Goal: Communication & Community: Answer question/provide support

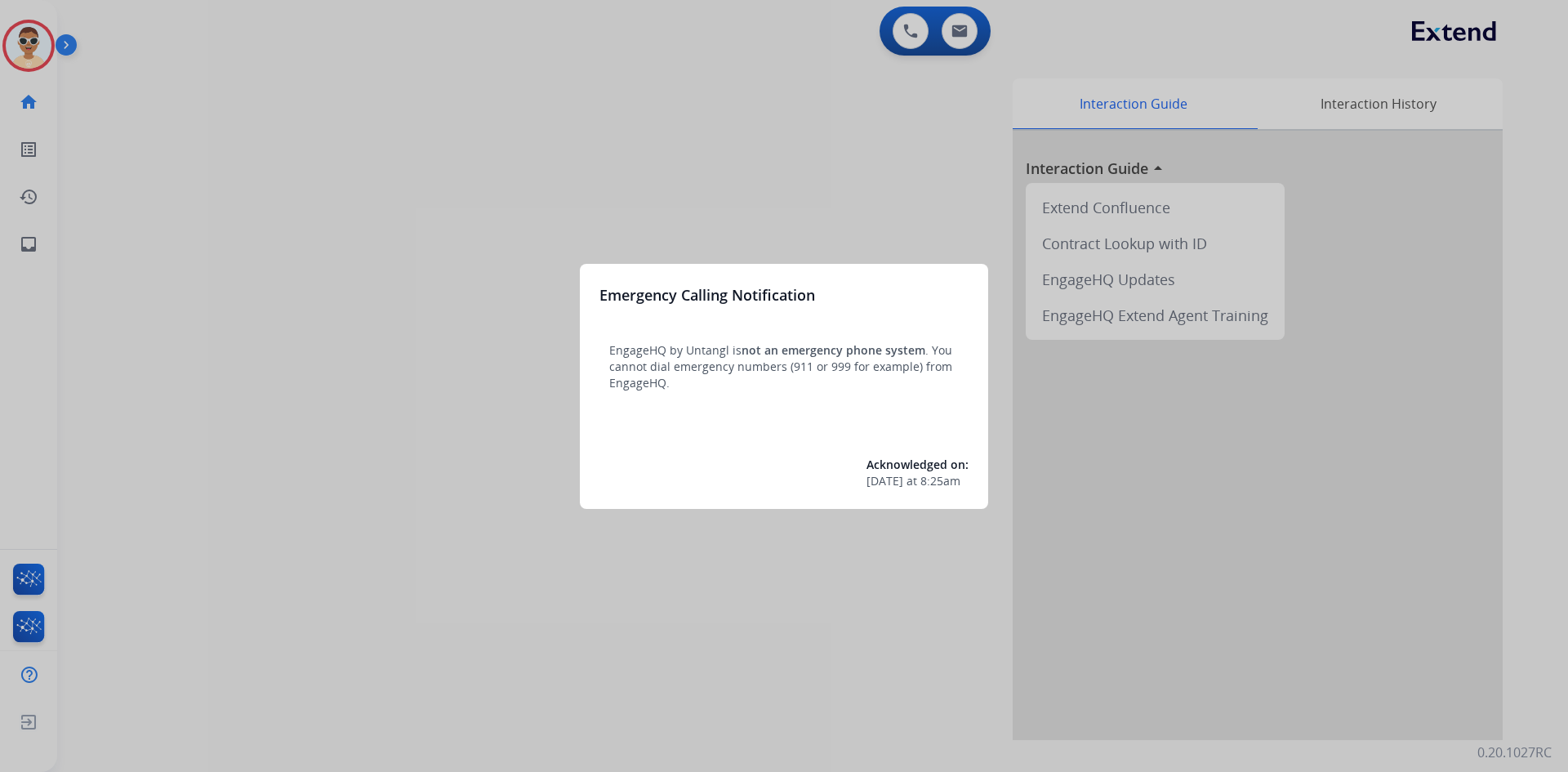
click at [544, 224] on div at bounding box center [784, 386] width 1568 height 772
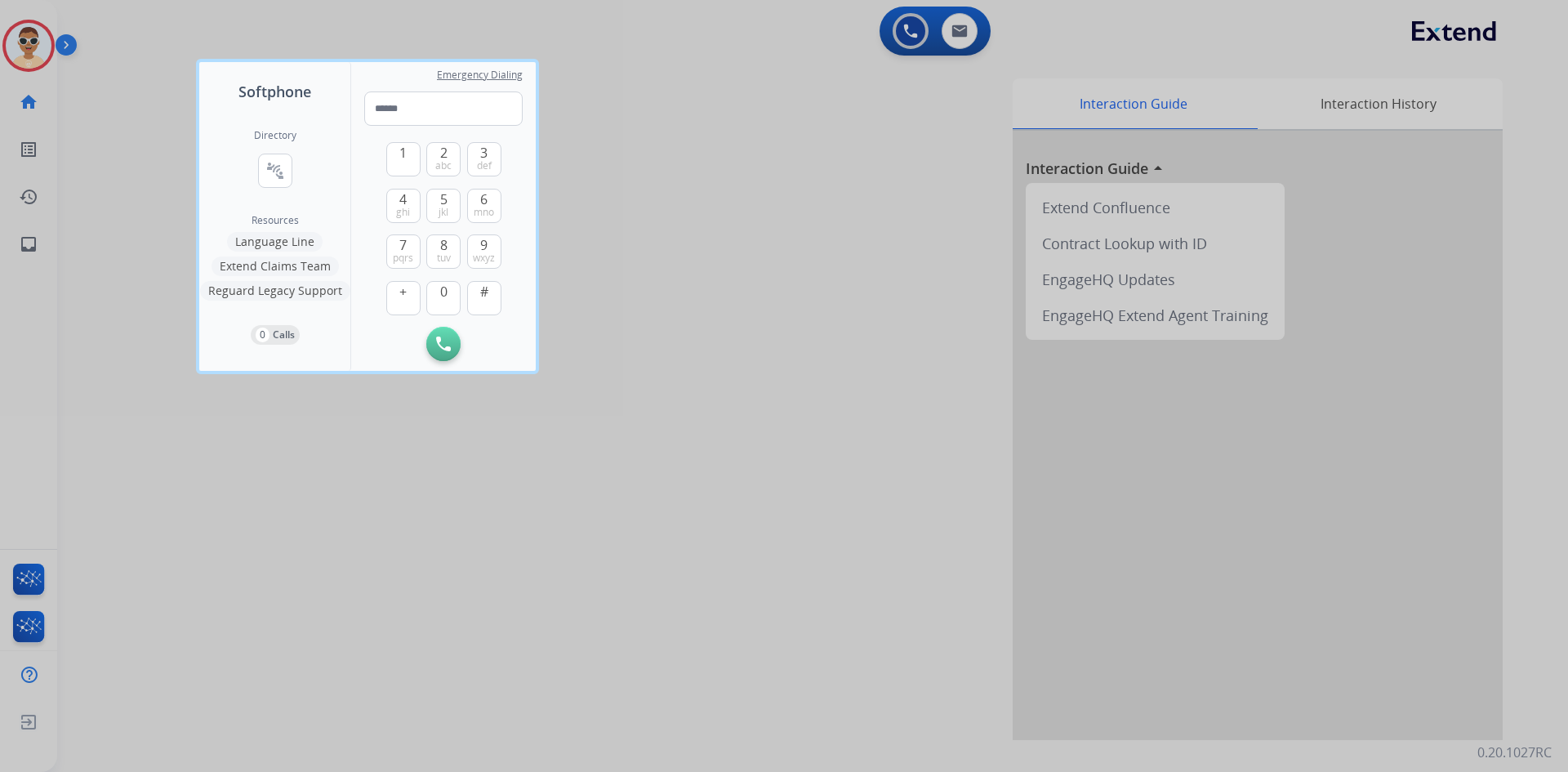
click at [29, 248] on div at bounding box center [784, 386] width 1568 height 772
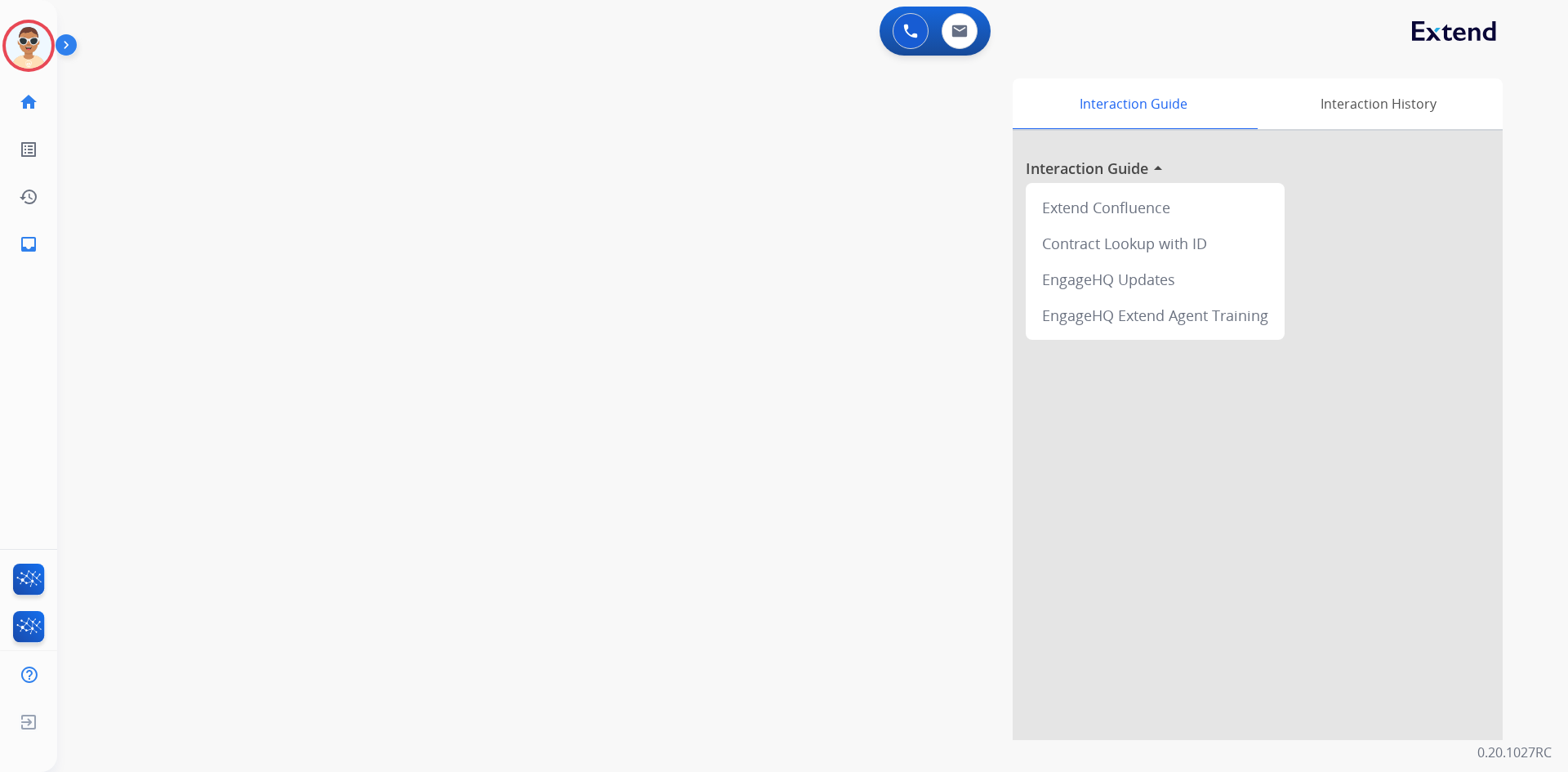
click at [29, 248] on mat-icon "inbox" at bounding box center [29, 244] width 20 height 20
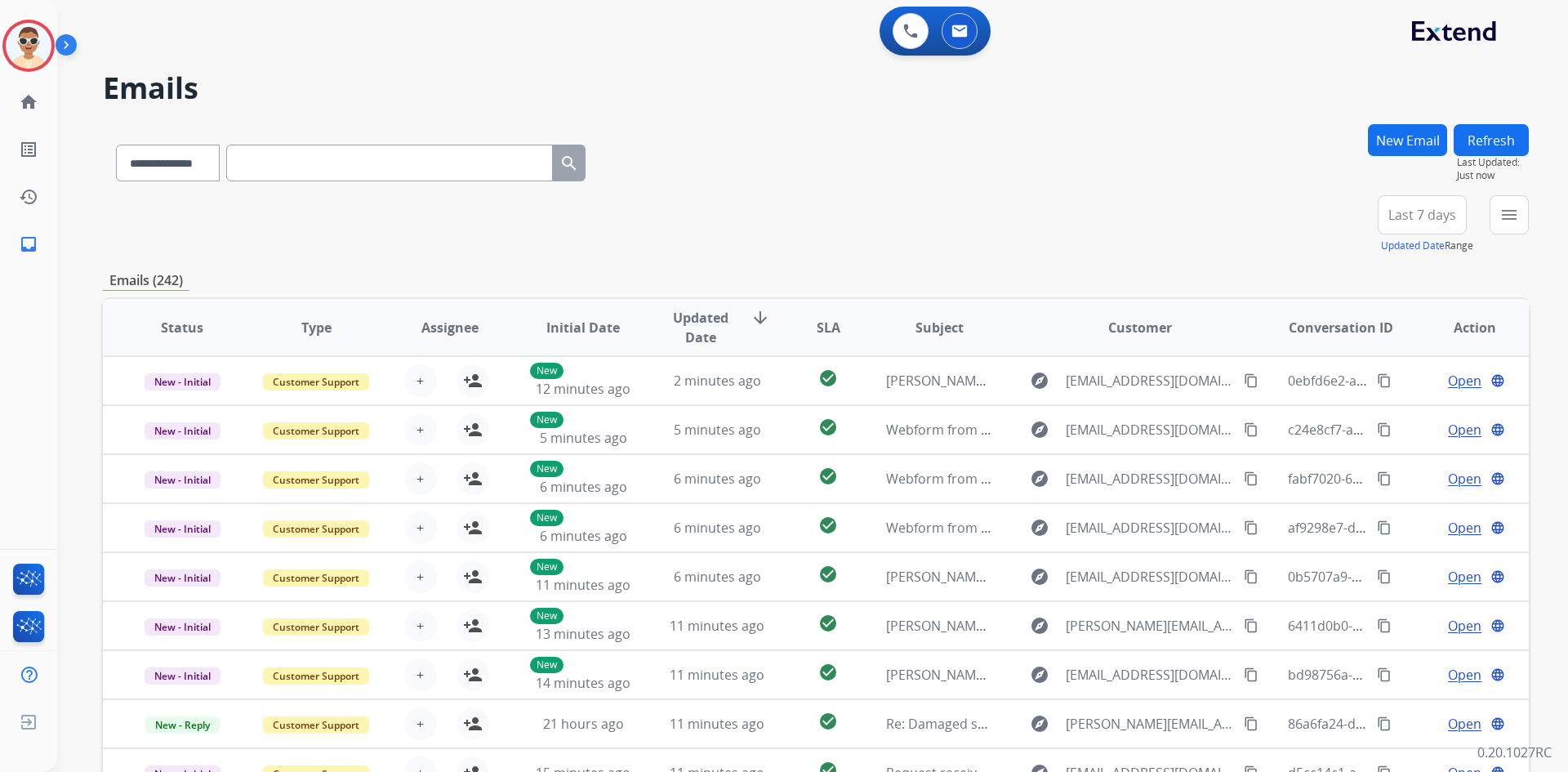
click at [67, 45] on img at bounding box center [69, 48] width 28 height 31
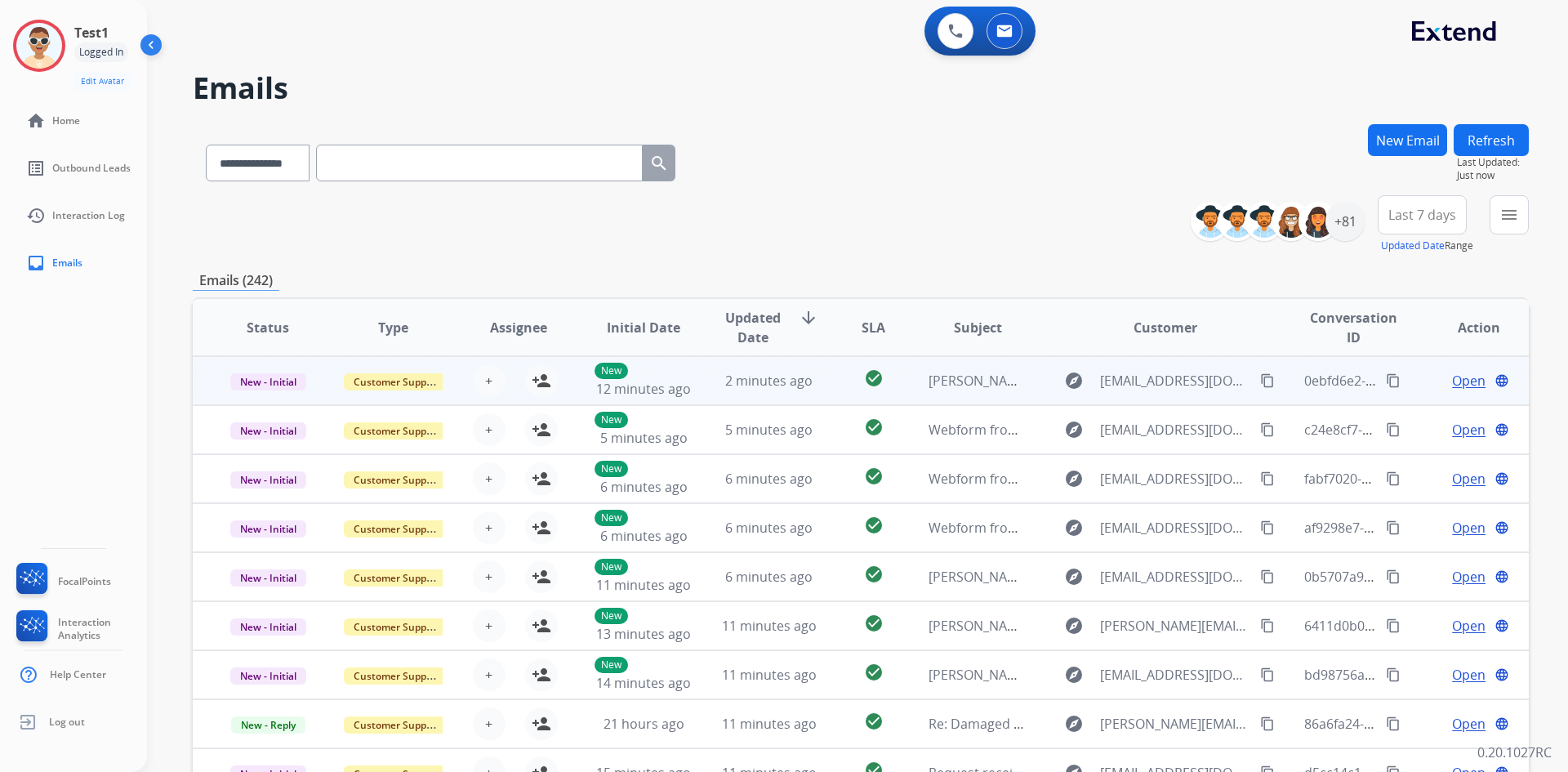
click at [1452, 380] on span "Open" at bounding box center [1468, 381] width 33 height 20
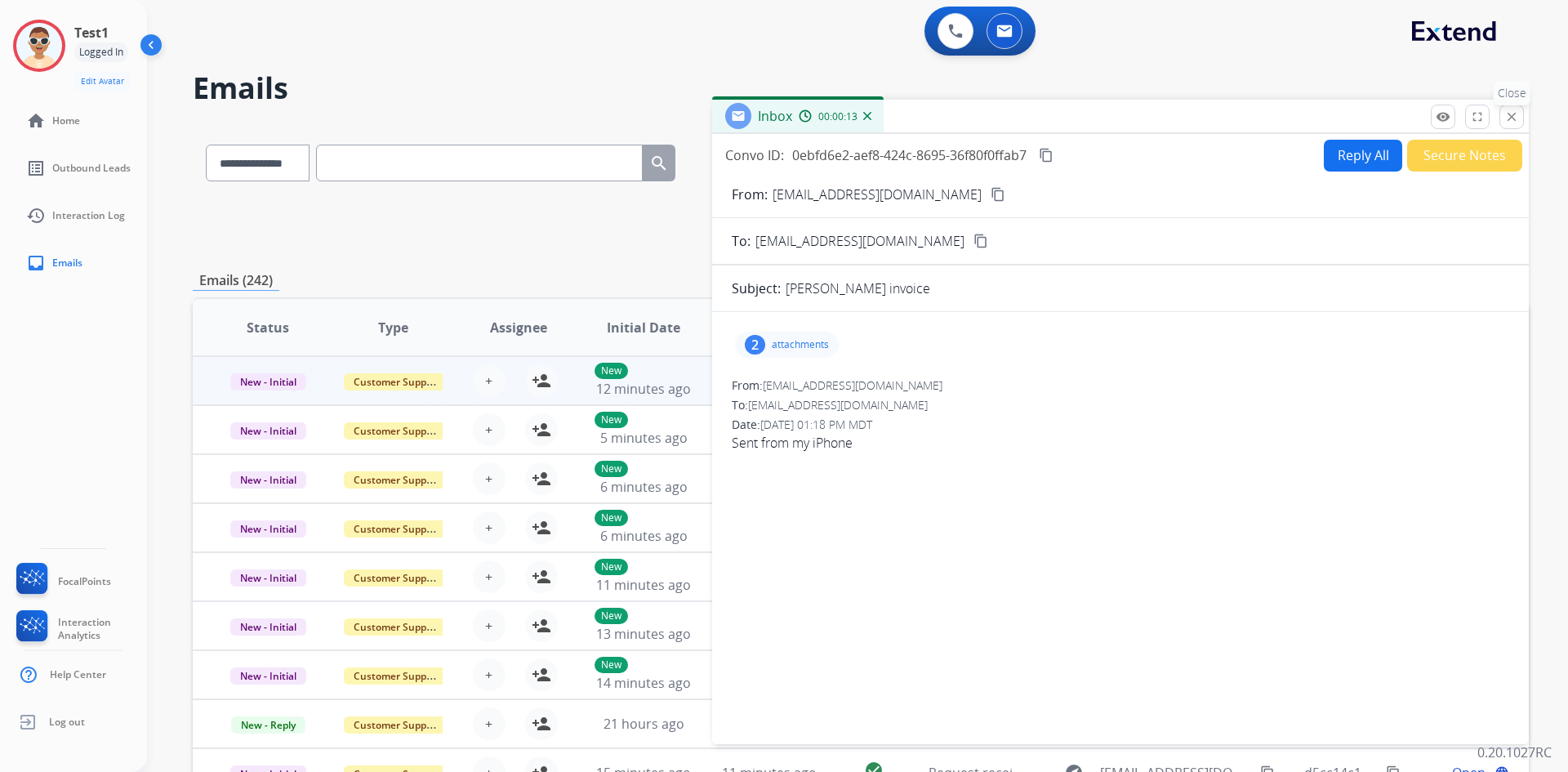
click at [1518, 124] on mat-icon "close" at bounding box center [1511, 116] width 14 height 14
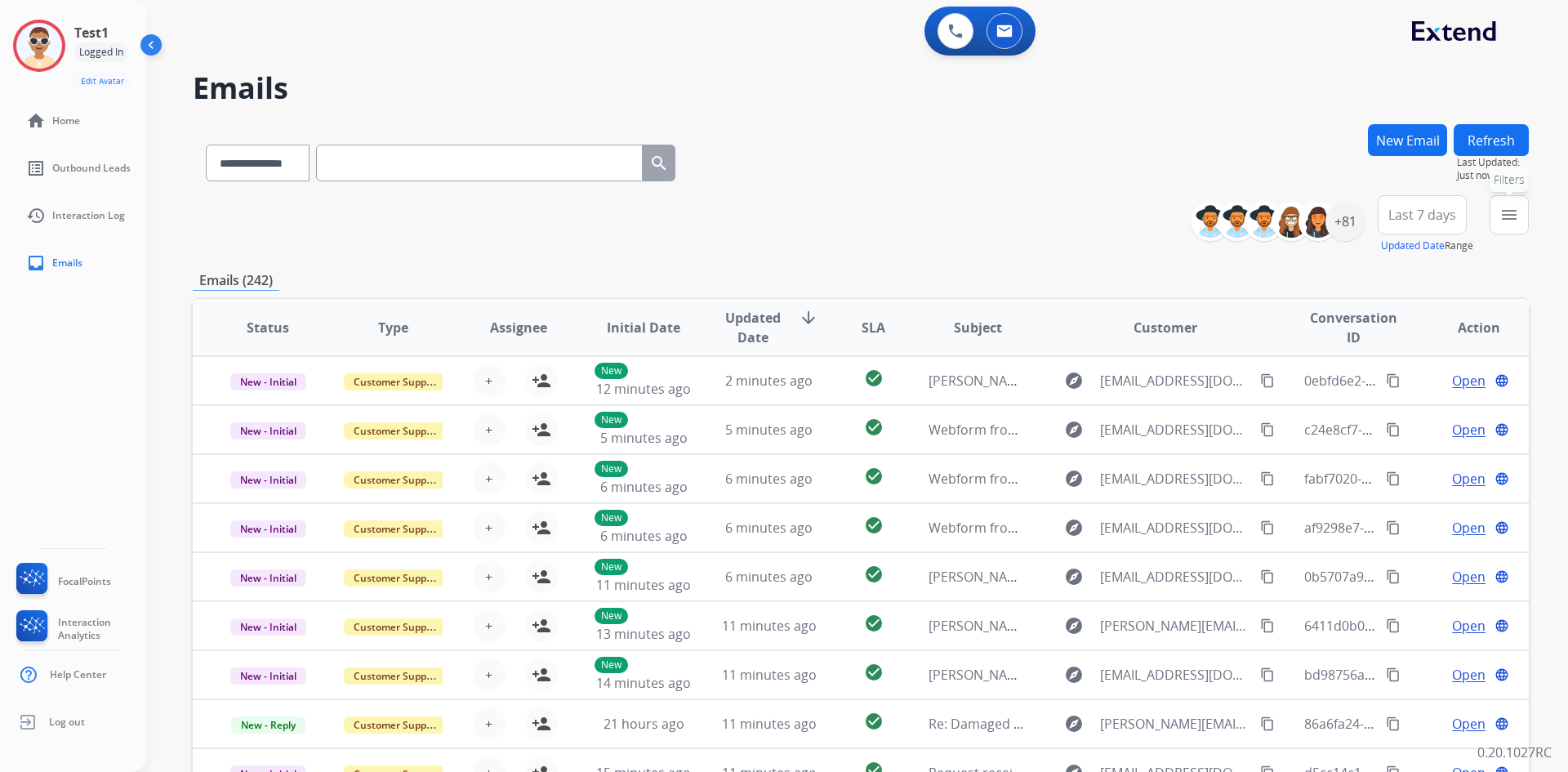
click at [1500, 210] on mat-icon "menu" at bounding box center [1509, 214] width 20 height 20
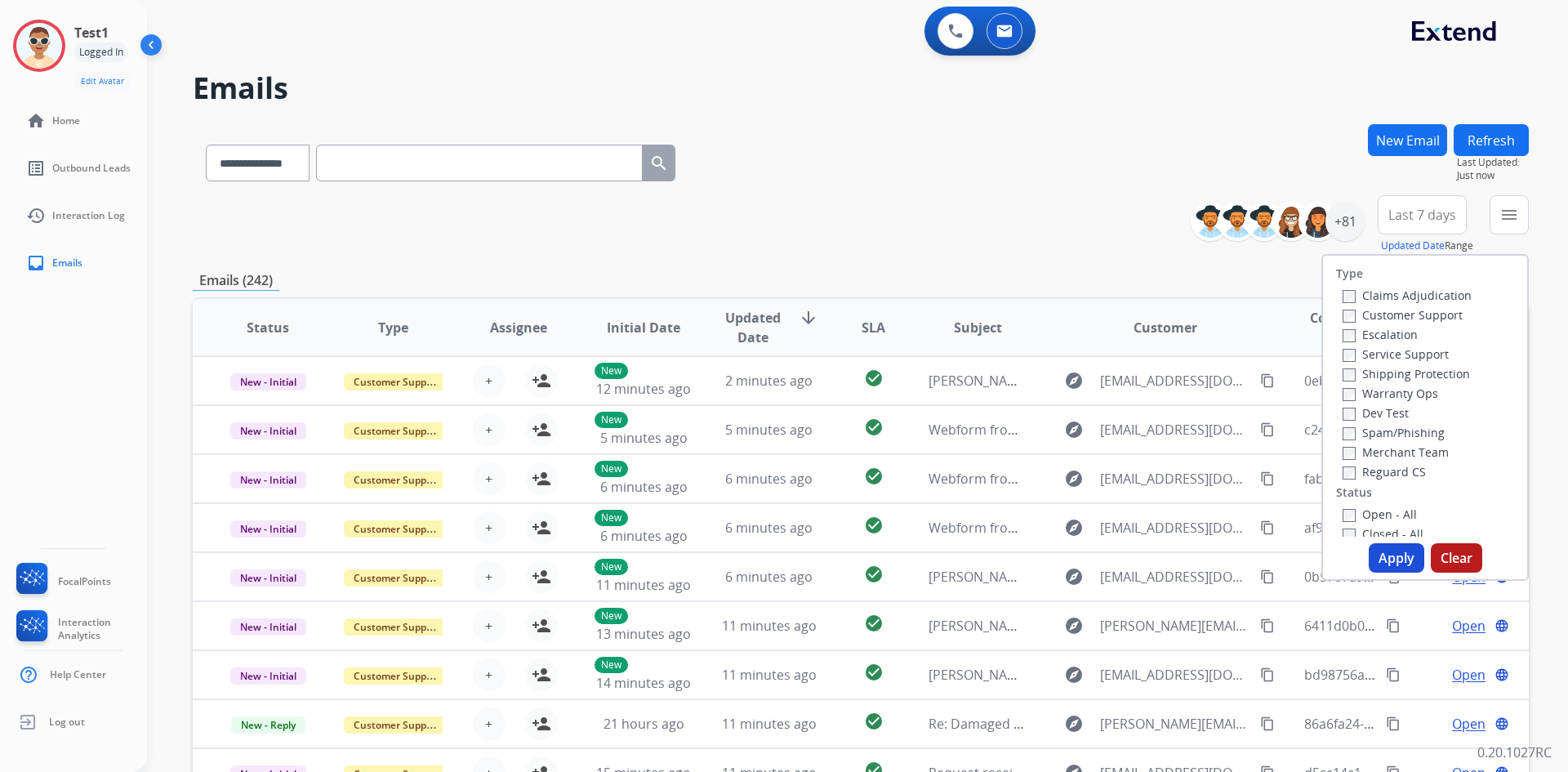
click at [1381, 471] on label "Reguard CS" at bounding box center [1384, 471] width 84 height 15
click at [1398, 550] on button "Apply" at bounding box center [1396, 558] width 55 height 30
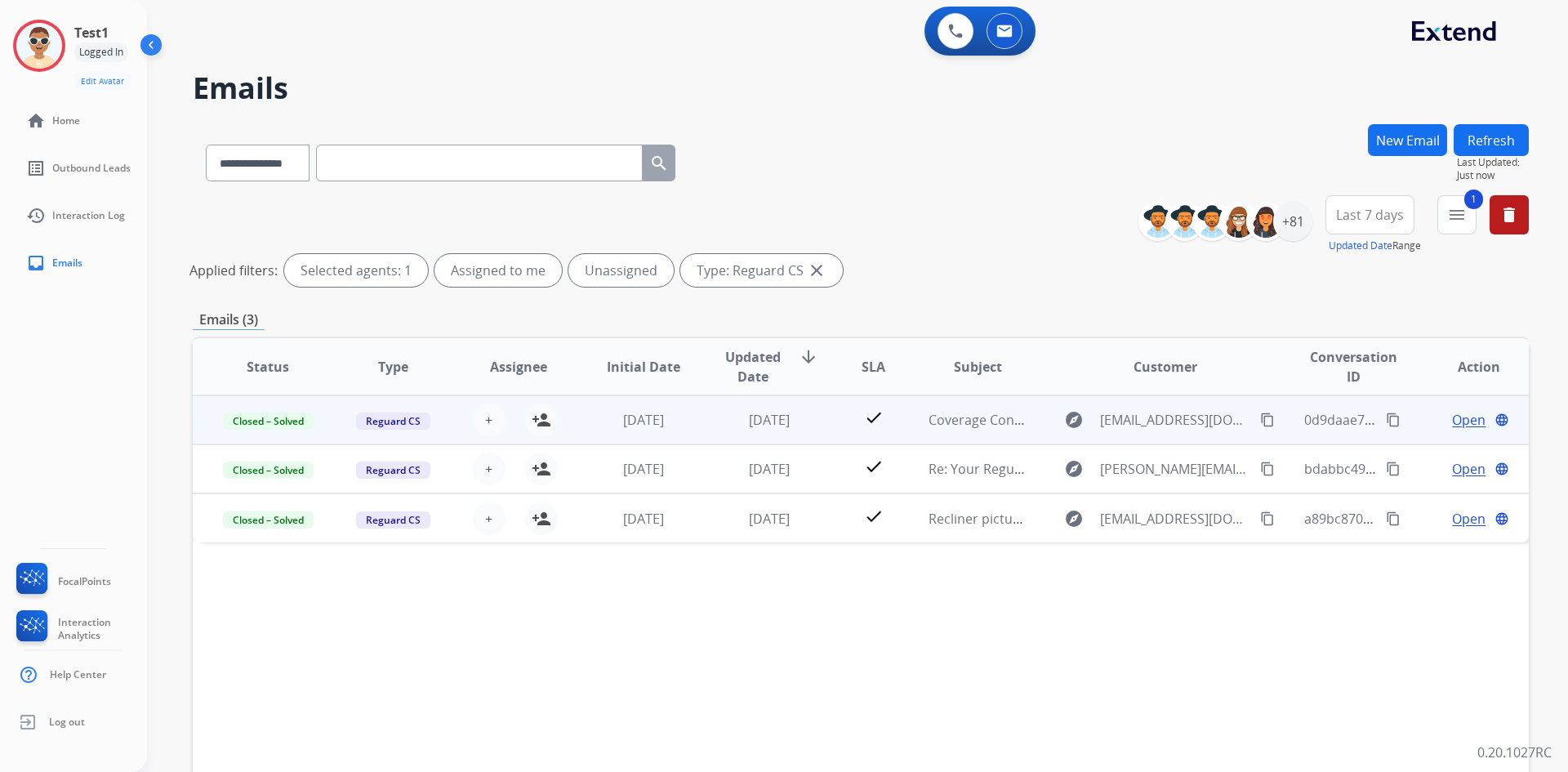
click at [1452, 424] on span "Open" at bounding box center [1468, 420] width 33 height 20
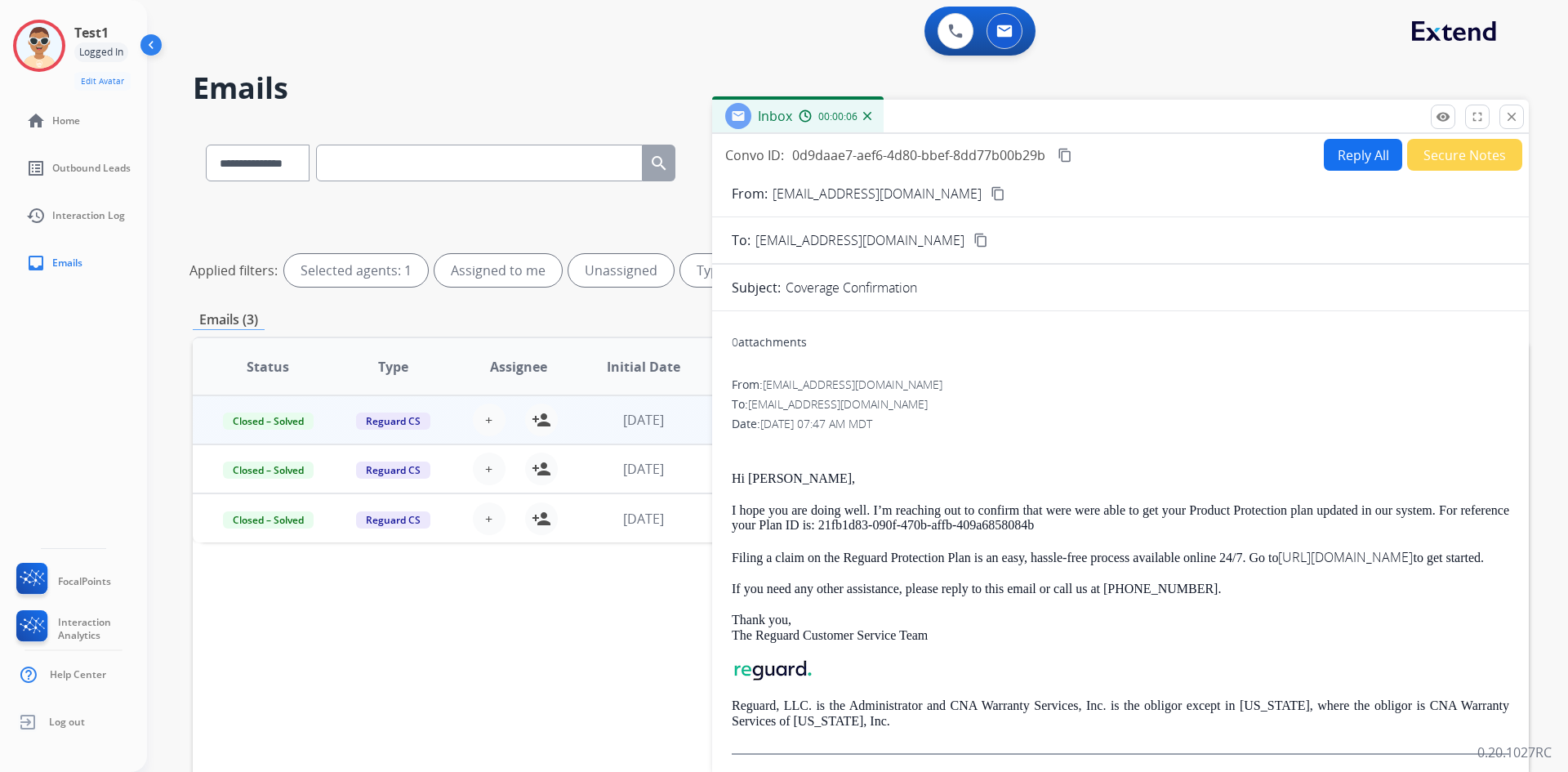
click at [1019, 406] on div "To: [EMAIL_ADDRESS][DOMAIN_NAME]" at bounding box center [1120, 404] width 777 height 16
click at [1157, 412] on div "From: [EMAIL_ADDRESS][DOMAIN_NAME] To: [EMAIL_ADDRESS][DOMAIN_NAME] Date: [DATE…" at bounding box center [1120, 565] width 777 height 378
click at [1343, 154] on button "Reply All" at bounding box center [1362, 154] width 78 height 31
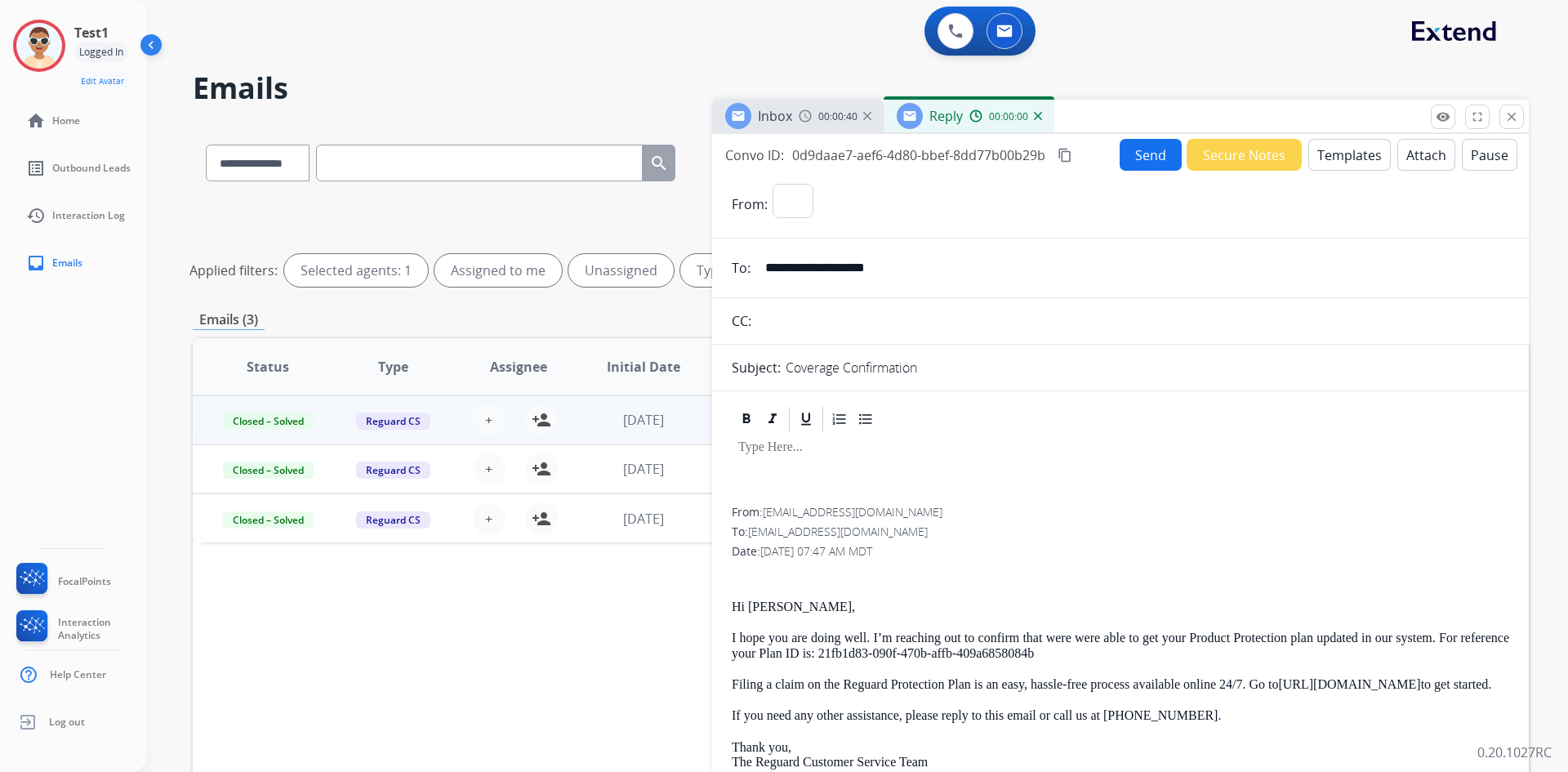
select select "**********"
click at [1336, 159] on button "Templates" at bounding box center [1349, 154] width 83 height 31
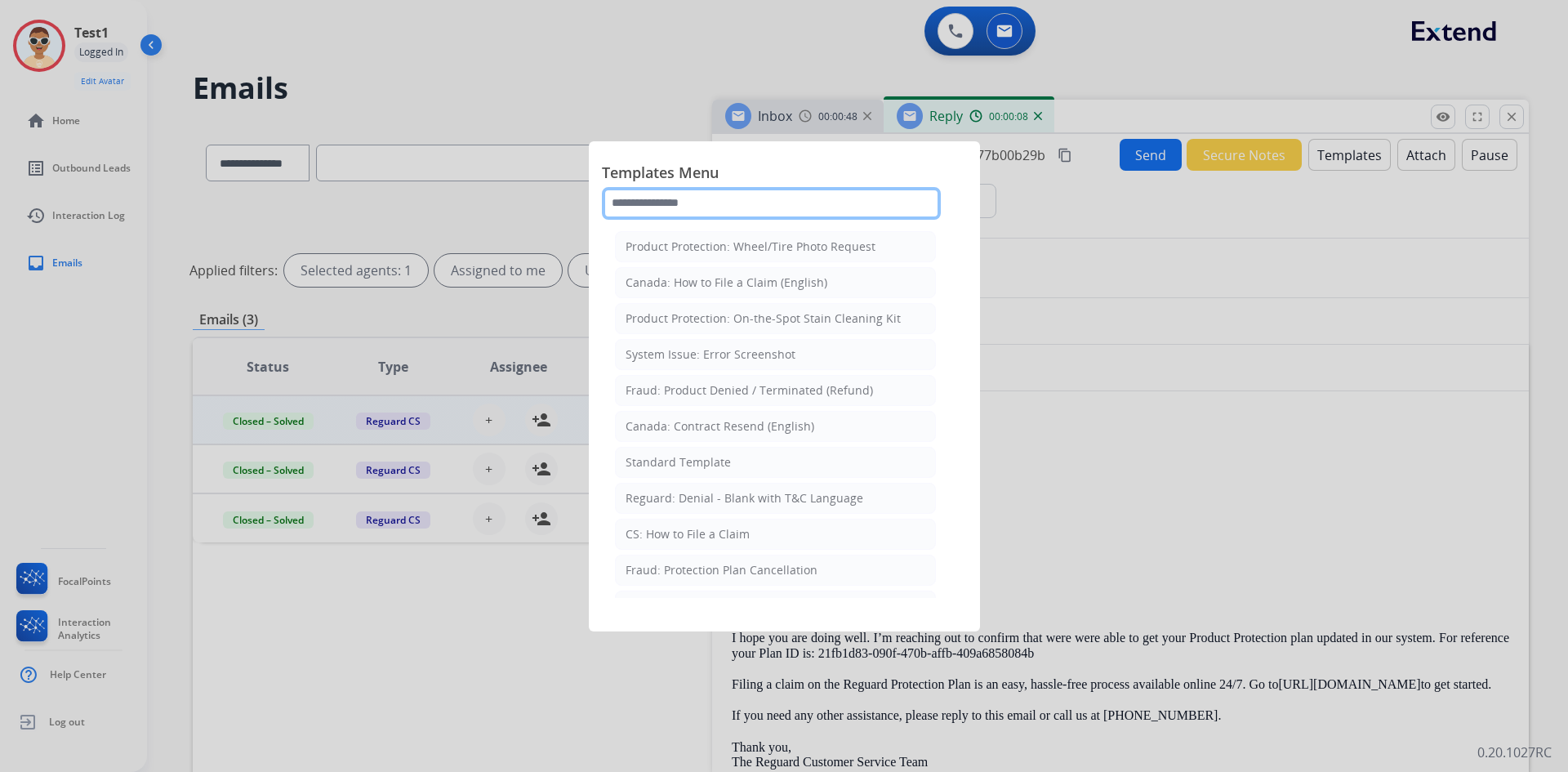
click at [738, 208] on input "text" at bounding box center [772, 204] width 339 height 32
type input "*"
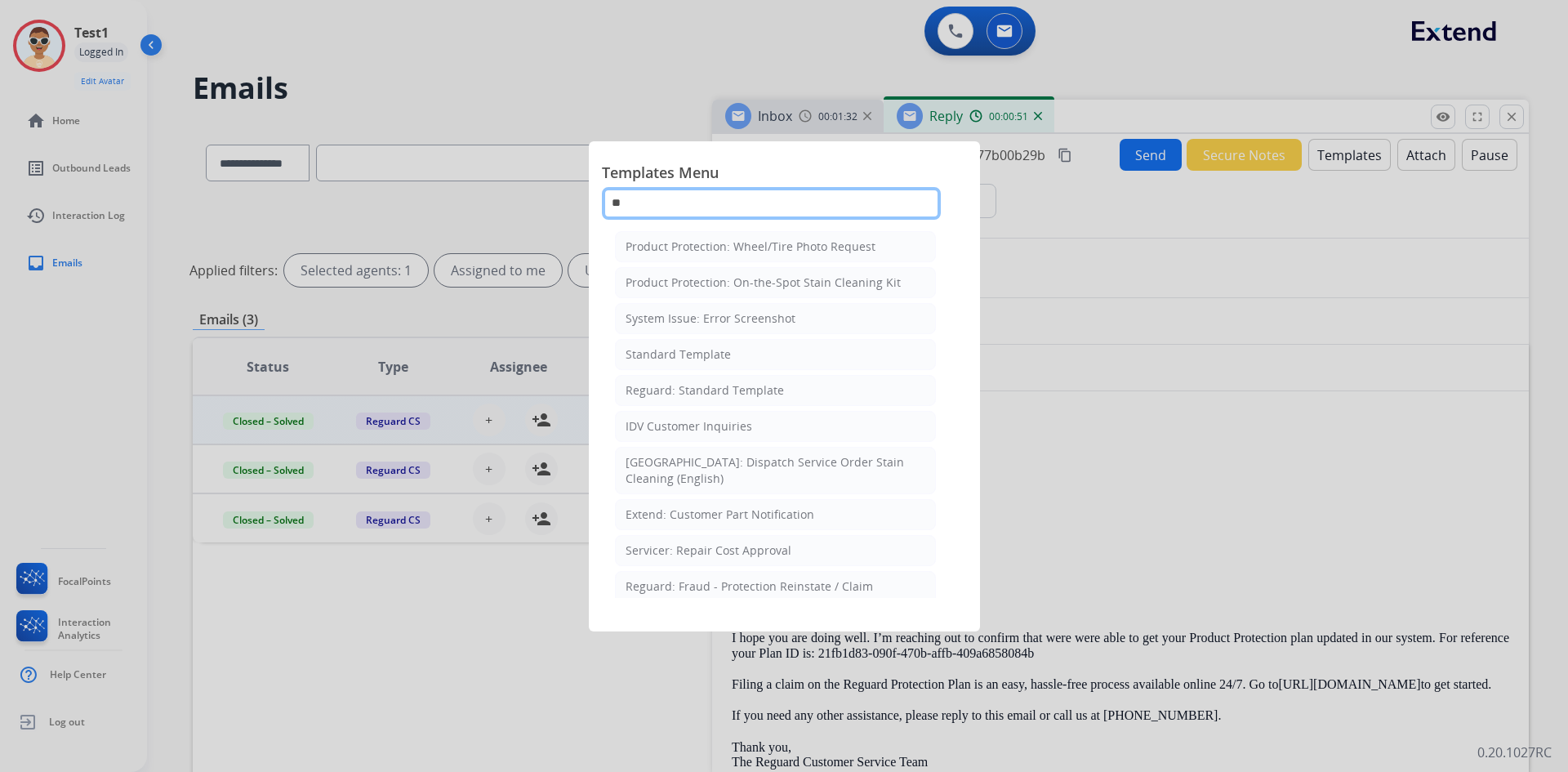
type input "*"
